Goal: Transaction & Acquisition: Download file/media

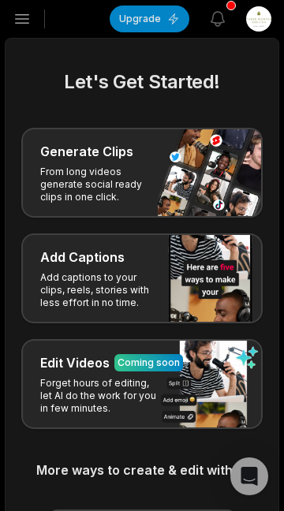
click at [21, 11] on icon "button" at bounding box center [22, 18] width 19 height 19
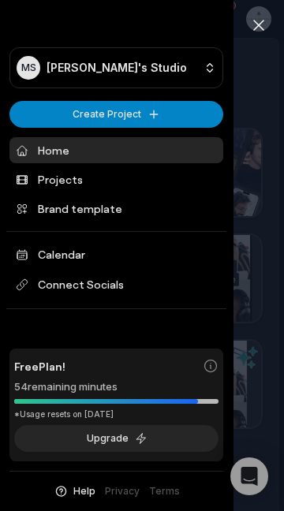
click at [43, 154] on link "Home" at bounding box center [116, 150] width 214 height 26
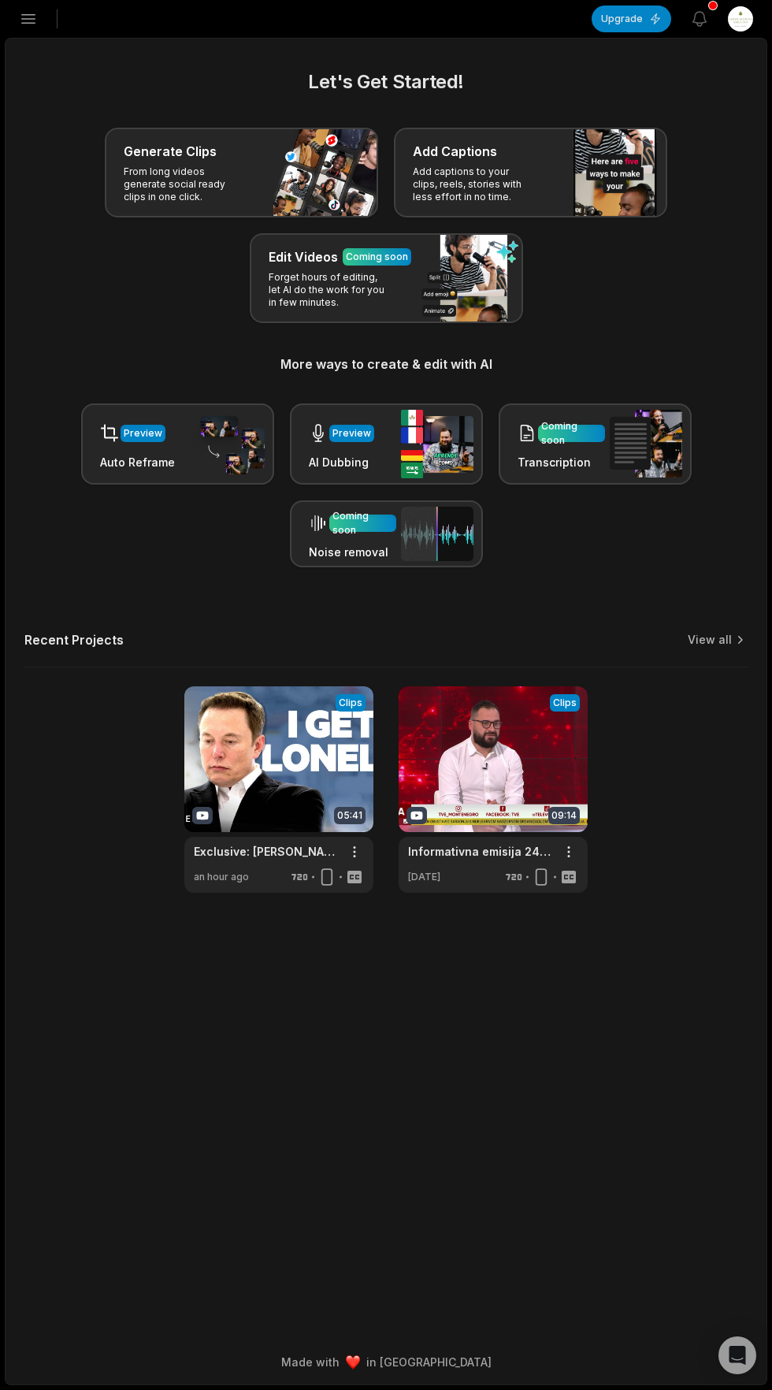
click at [257, 753] on link at bounding box center [278, 789] width 189 height 206
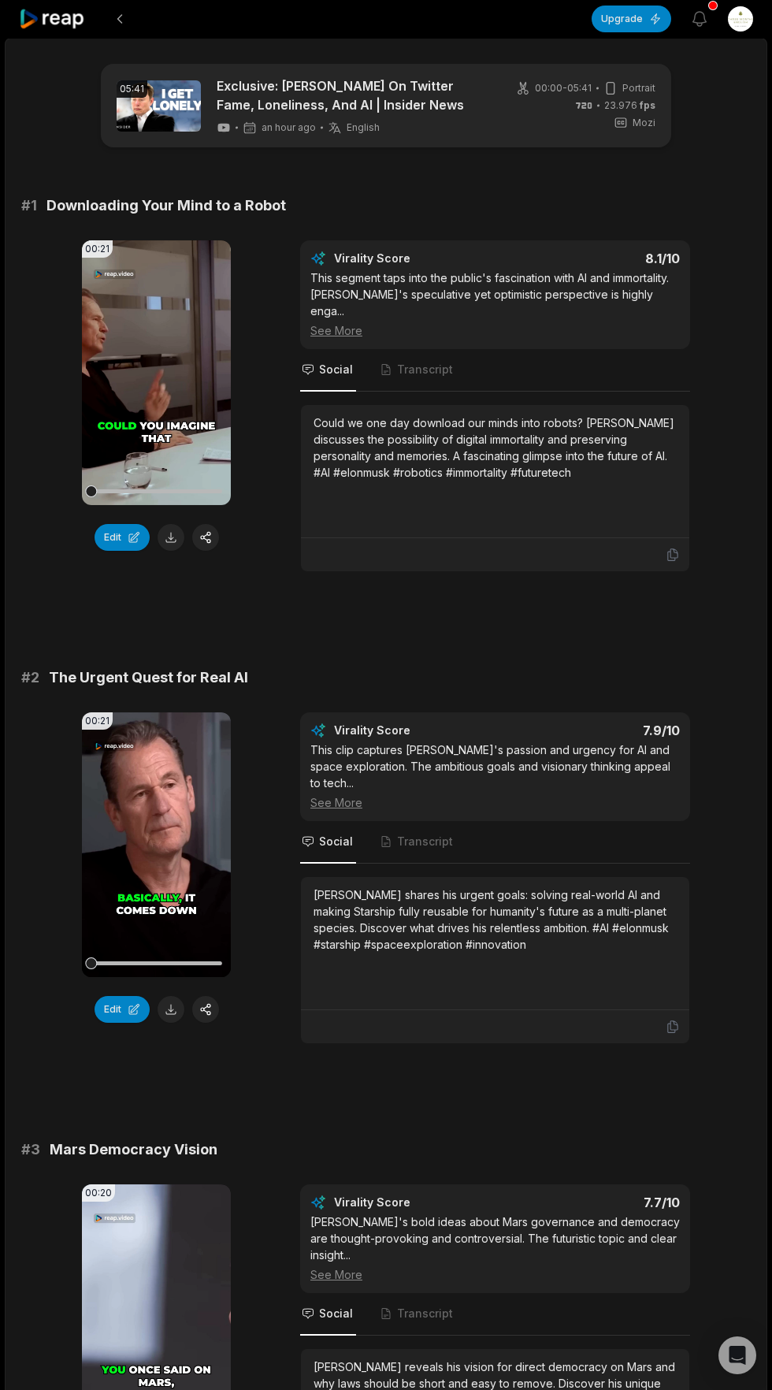
click at [159, 373] on icon at bounding box center [156, 372] width 12 height 13
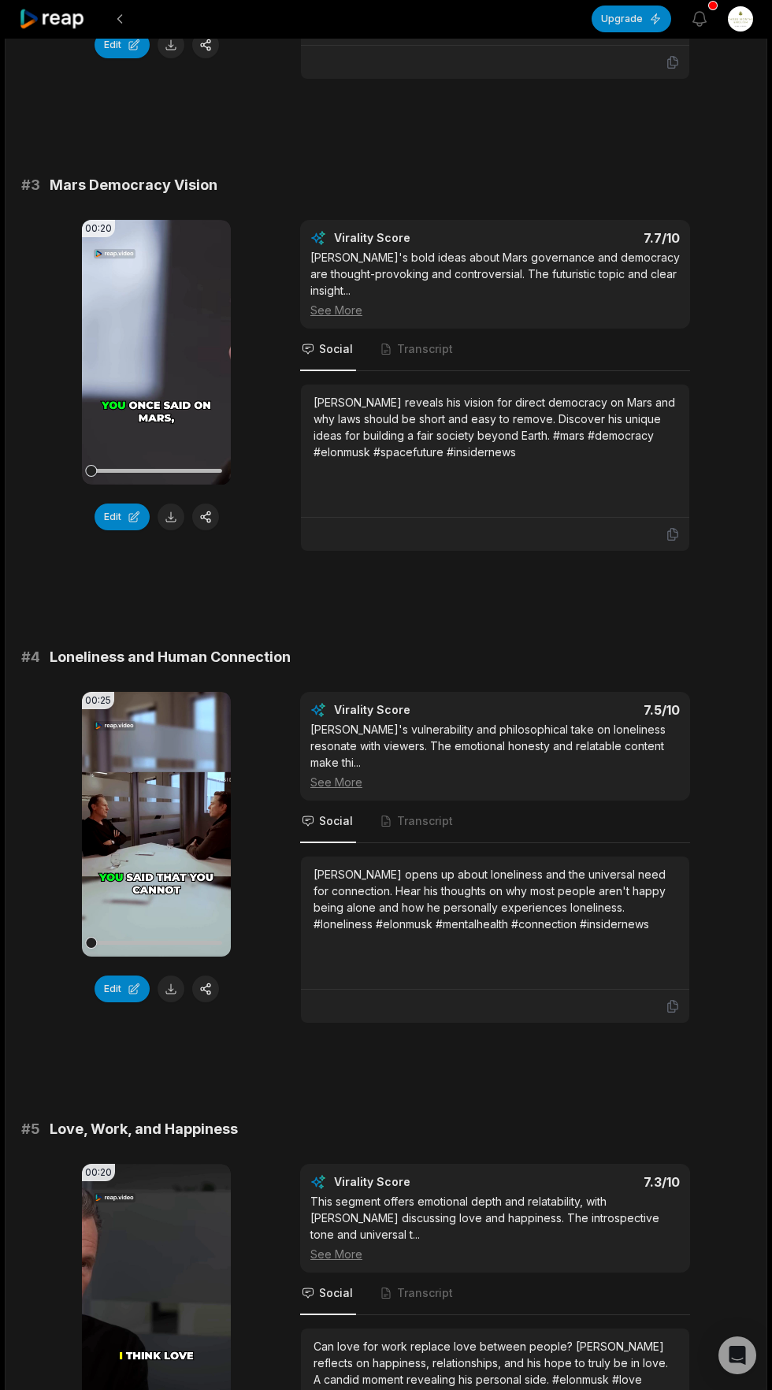
scroll to position [978, 0]
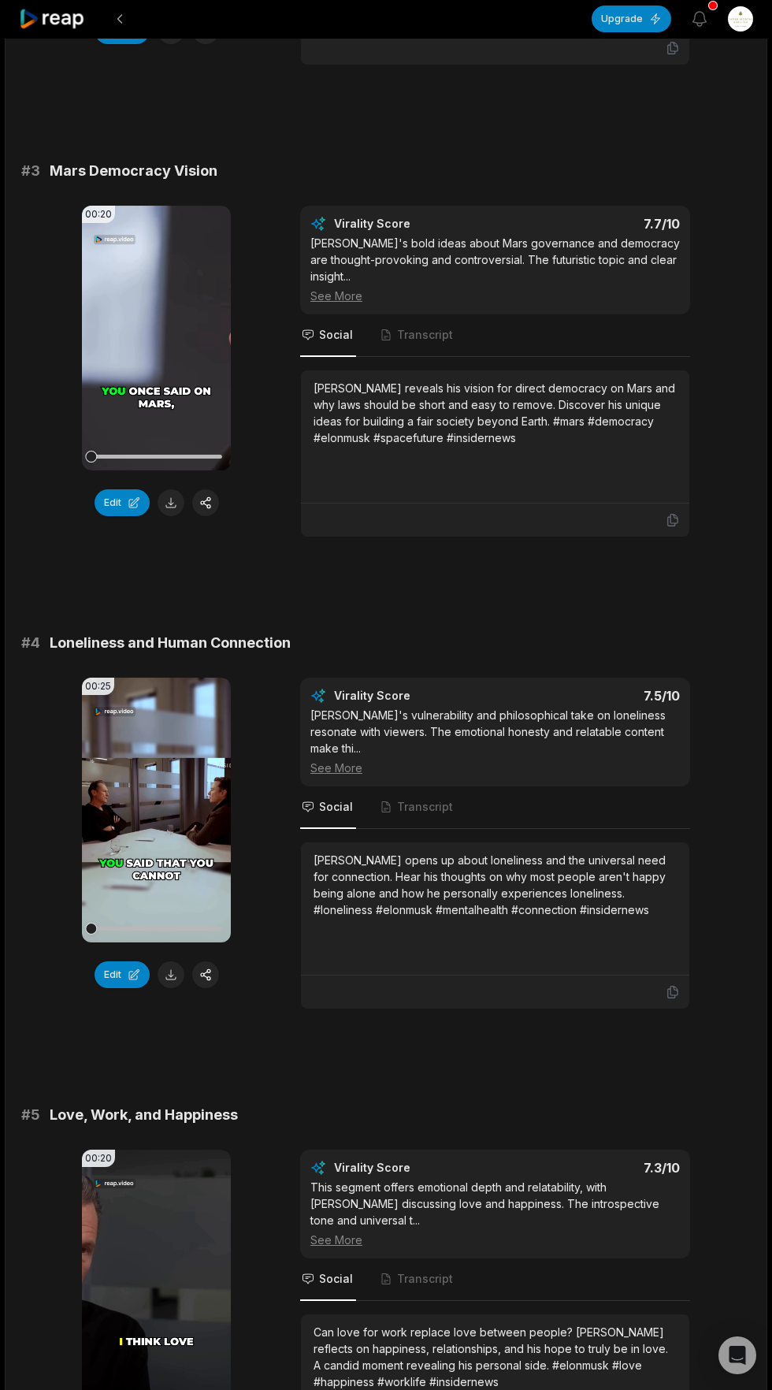
click at [180, 762] on video "Your browser does not support mp4 format." at bounding box center [156, 810] width 149 height 265
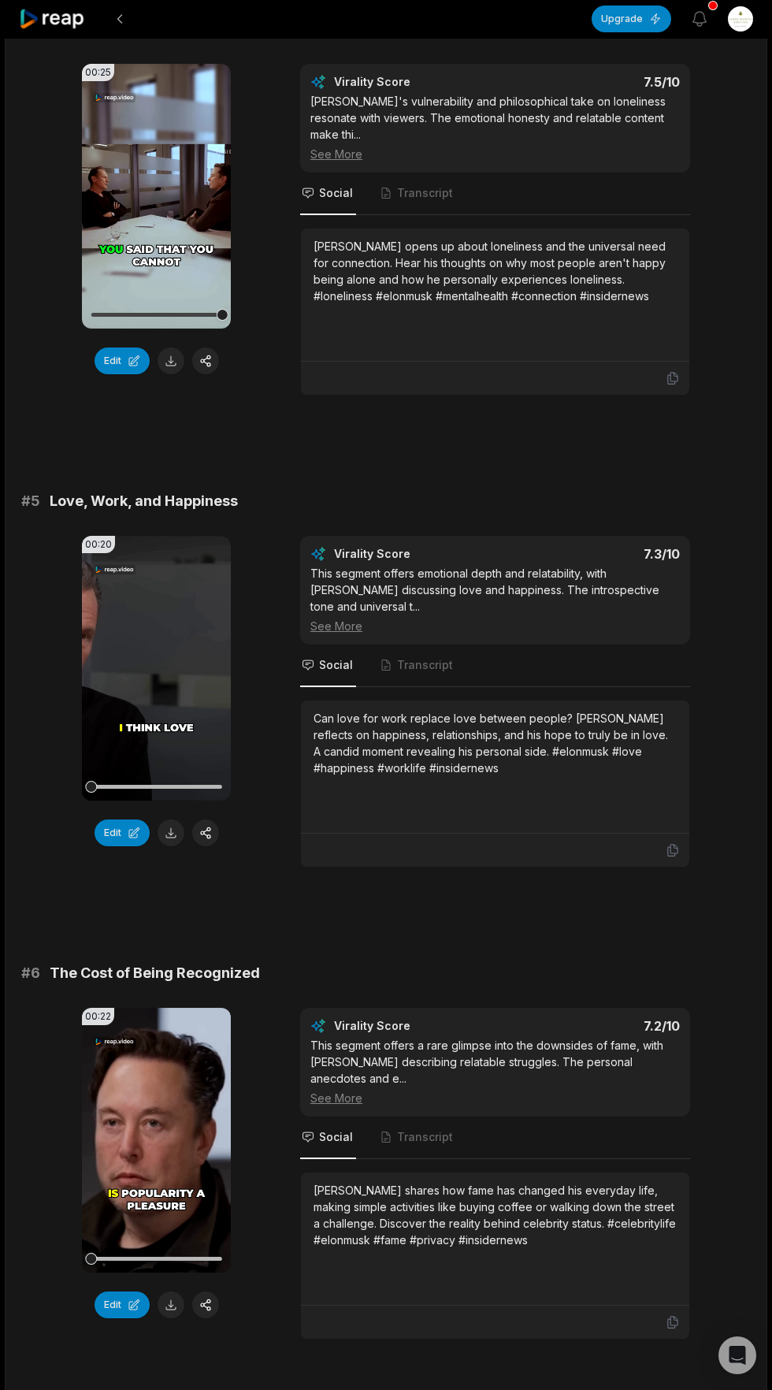
scroll to position [1591, 0]
click at [156, 606] on video "Your browser does not support mp4 format." at bounding box center [156, 669] width 149 height 265
click at [170, 820] on button at bounding box center [171, 833] width 27 height 27
click at [674, 844] on icon at bounding box center [673, 851] width 14 height 14
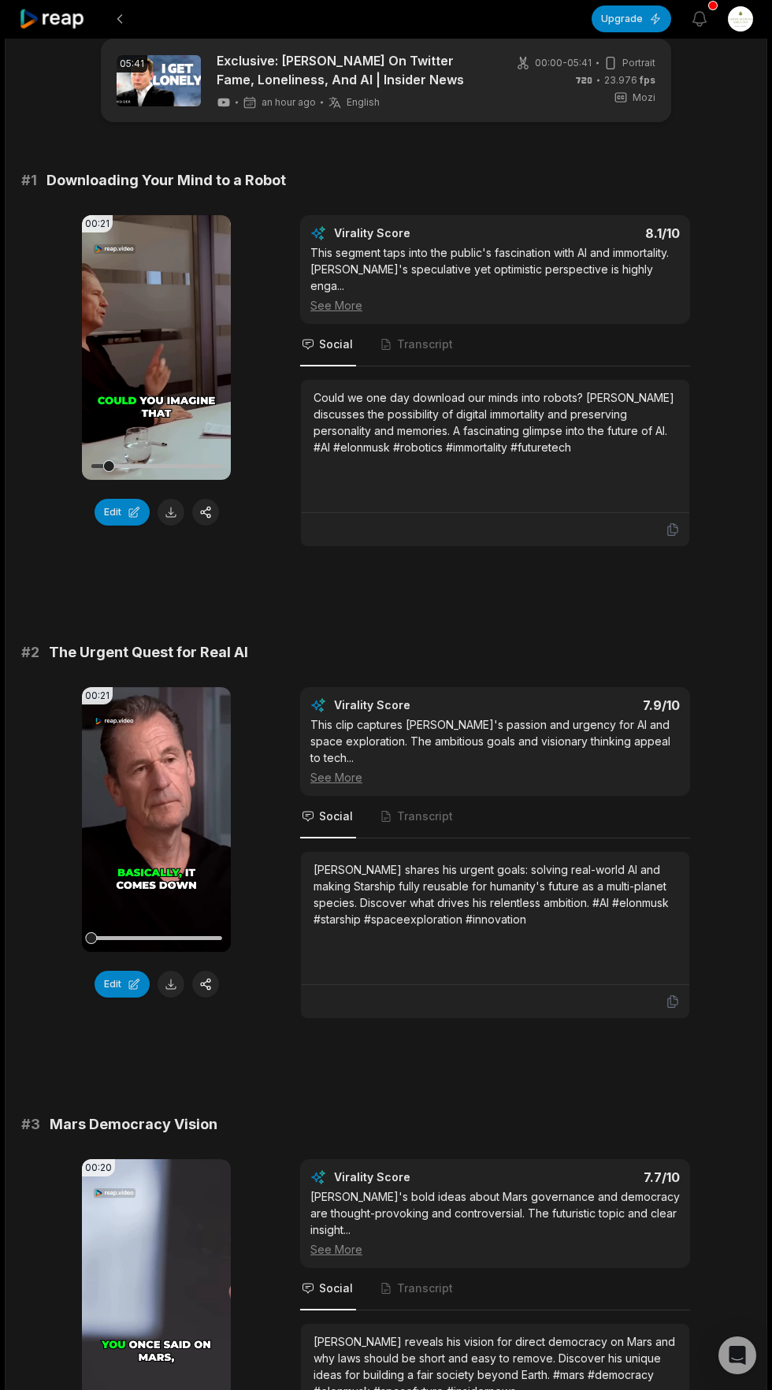
scroll to position [0, 0]
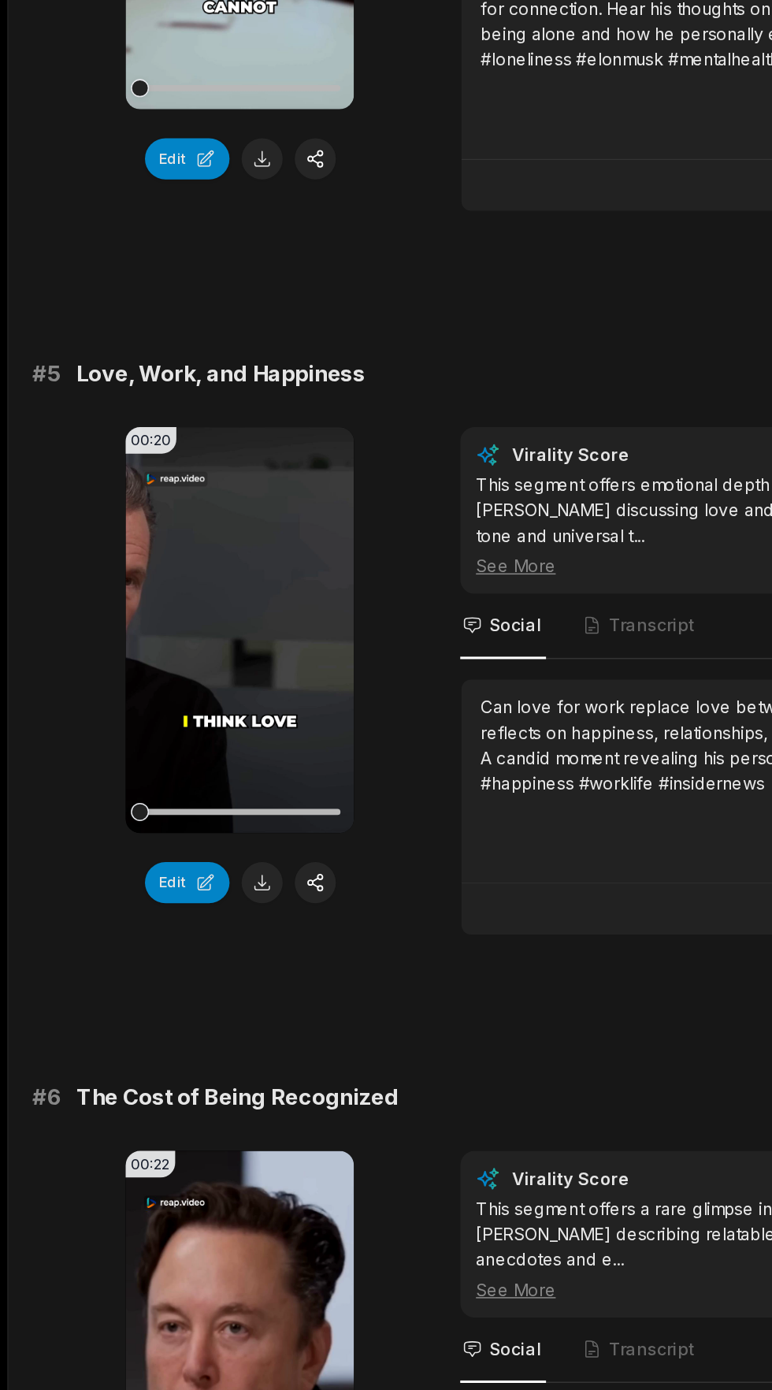
scroll to position [1370, 0]
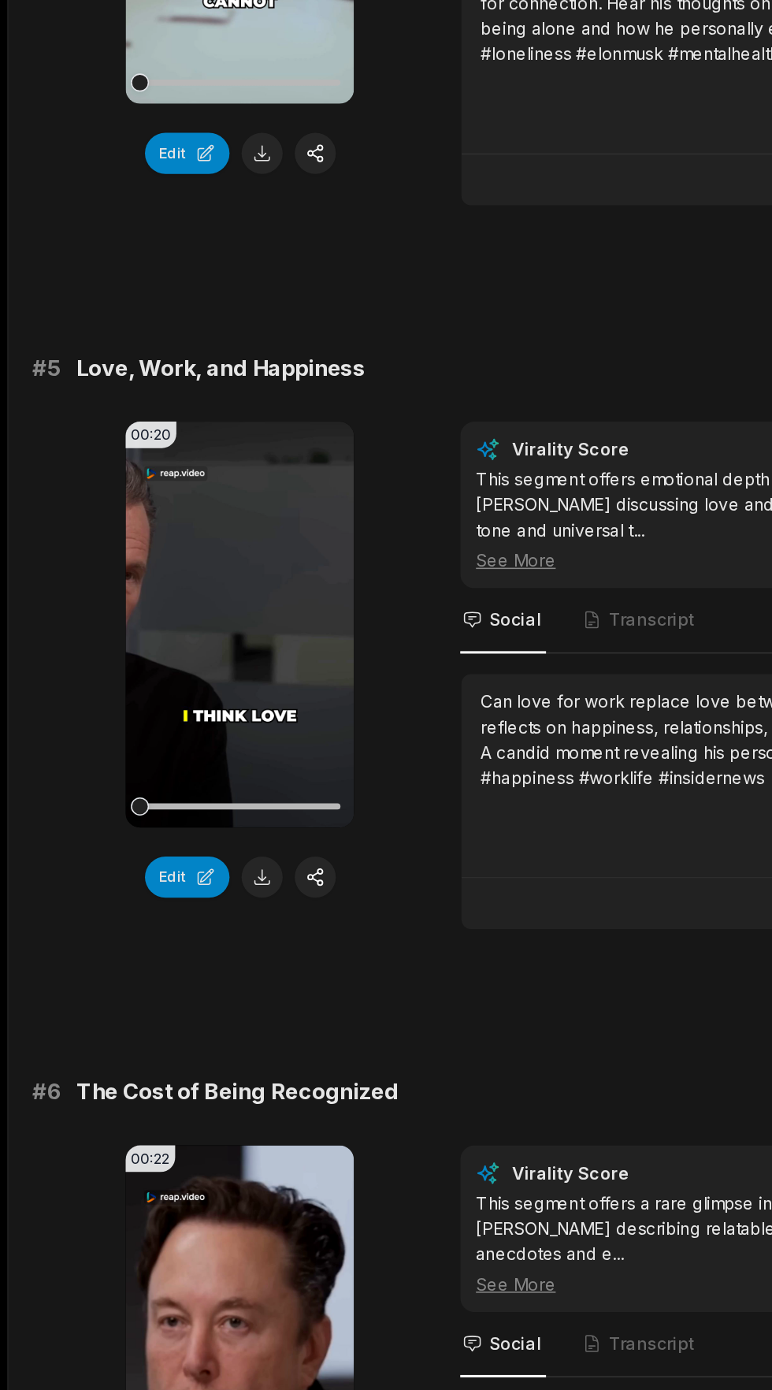
click at [172, 1042] on button at bounding box center [171, 1055] width 27 height 27
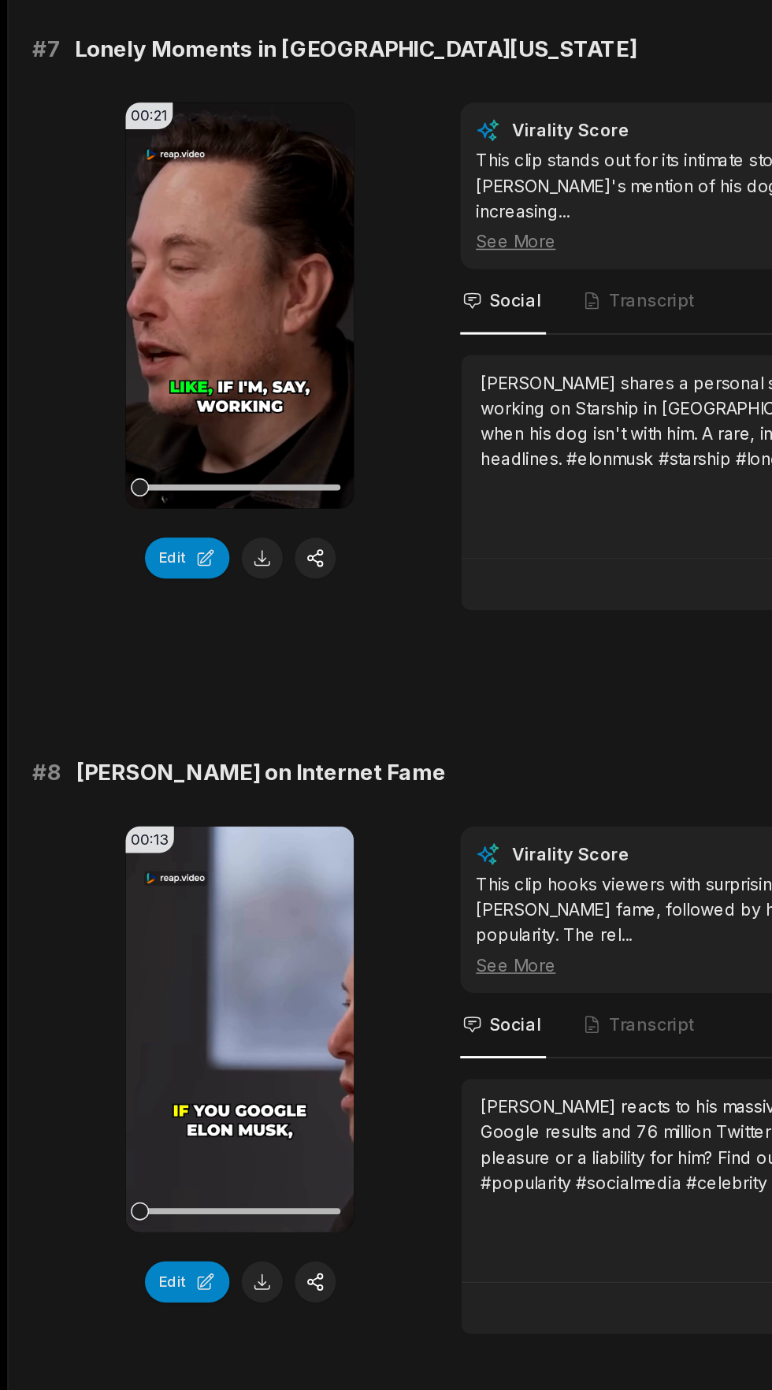
scroll to position [2521, 0]
